Goal: Contribute content: Add original content to the website for others to see

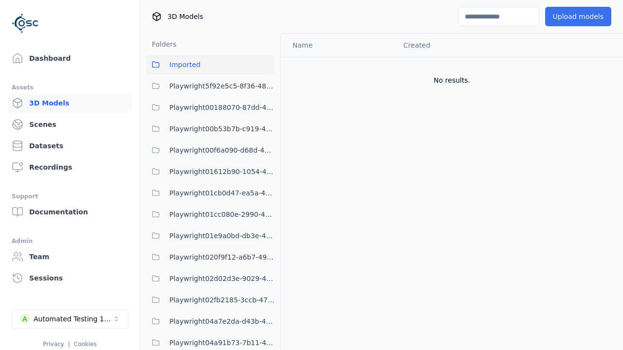
click at [580, 17] on button "Upload models" at bounding box center [578, 16] width 66 height 19
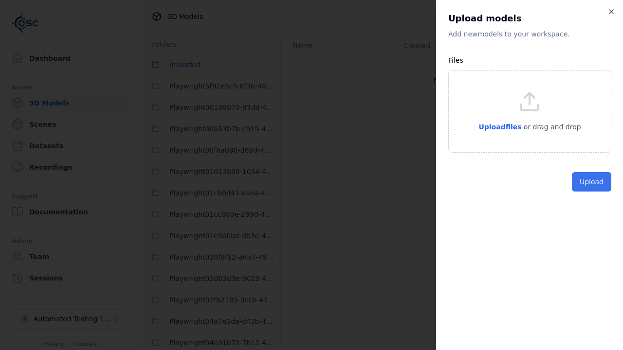
click at [592, 192] on button "Upload" at bounding box center [591, 181] width 39 height 19
